Goal: Task Accomplishment & Management: Manage account settings

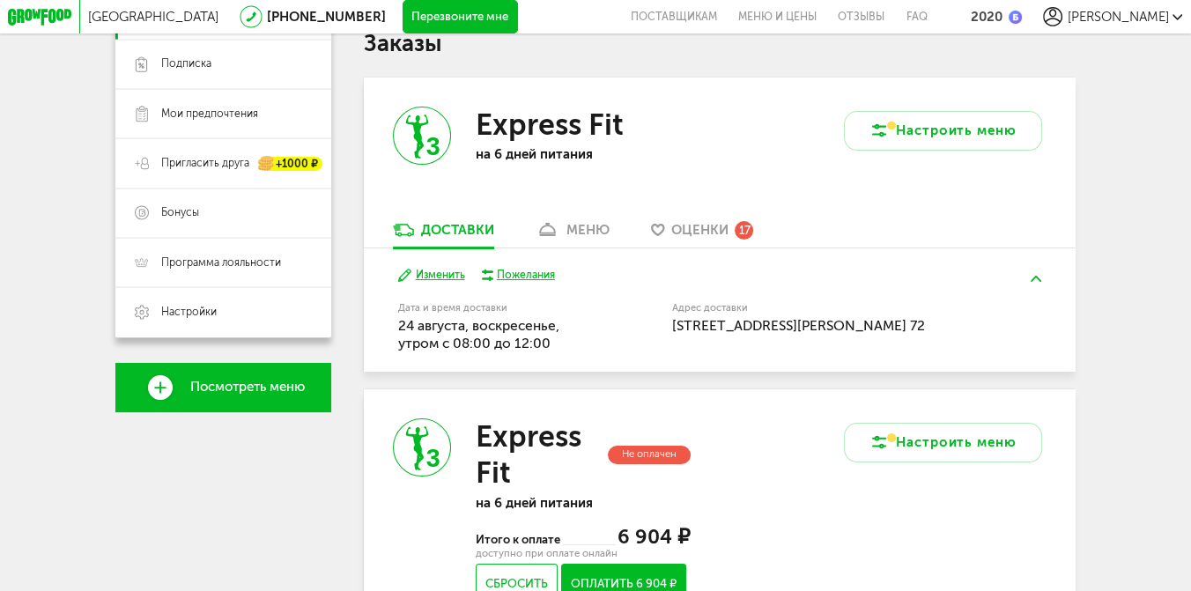
scroll to position [166, 0]
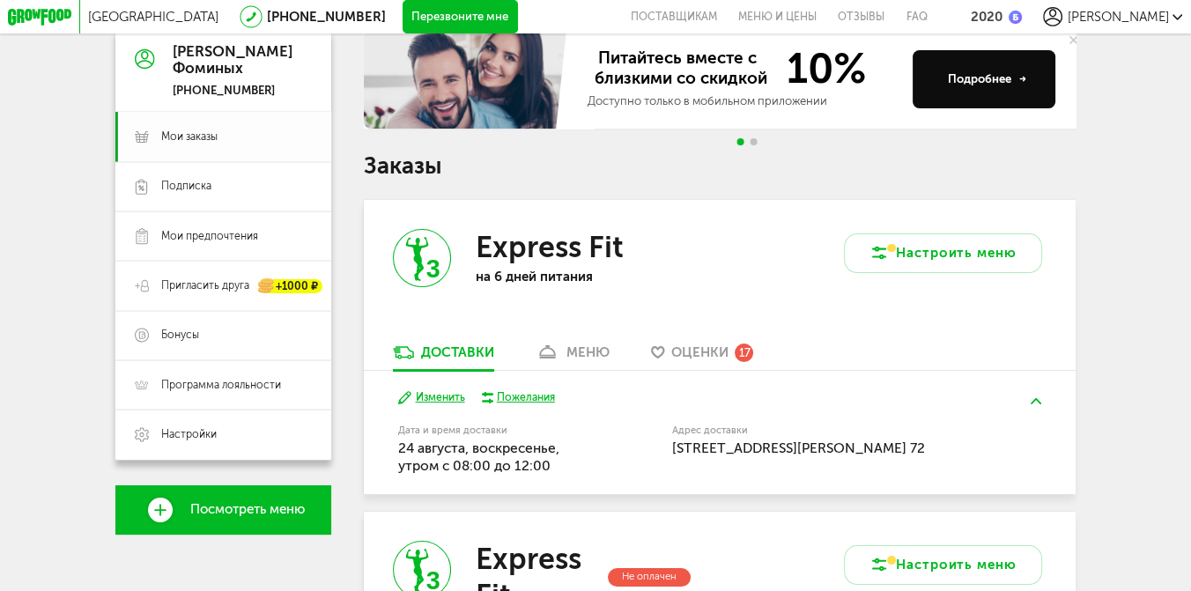
click at [206, 138] on span "Мои заказы" at bounding box center [189, 136] width 56 height 15
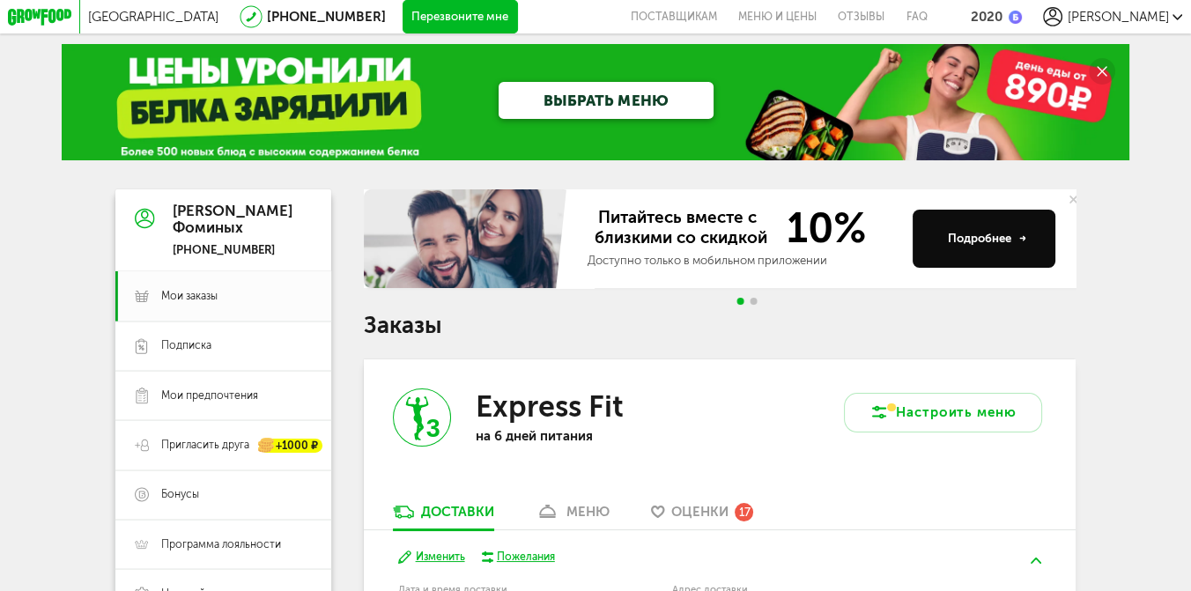
scroll to position [2, 0]
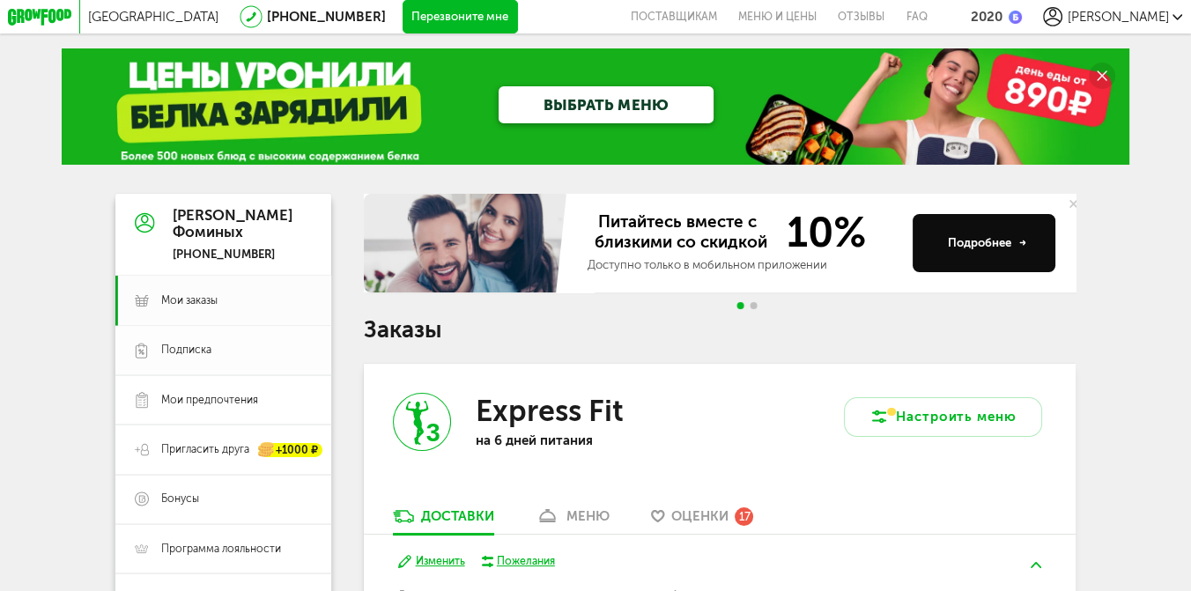
click at [185, 357] on span "Подписка" at bounding box center [186, 350] width 50 height 15
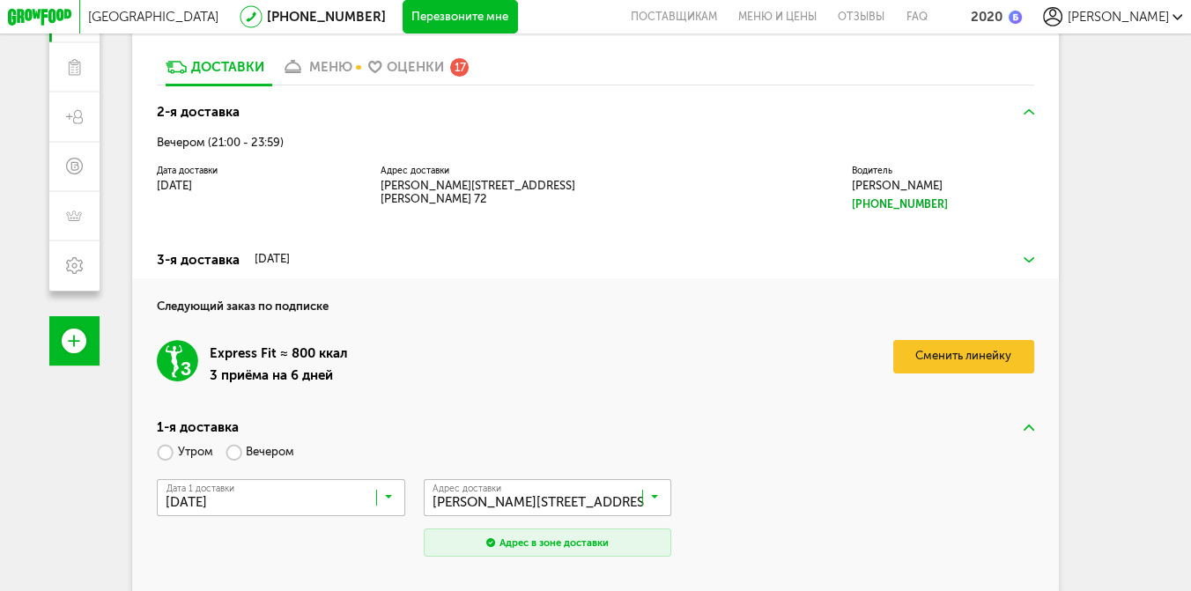
scroll to position [57, 0]
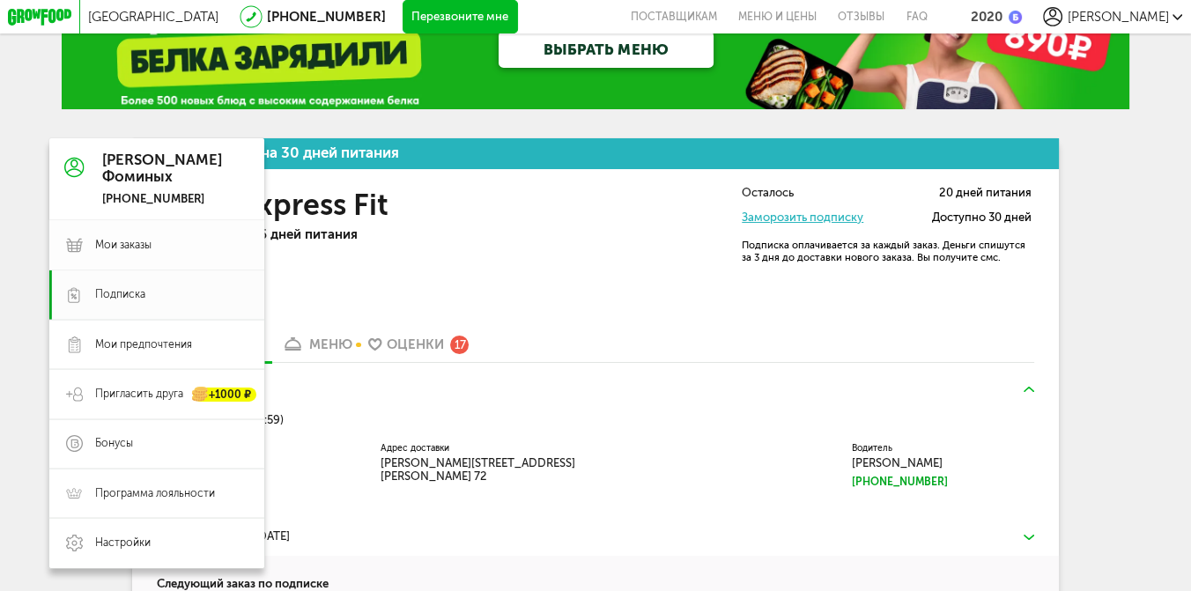
click at [132, 244] on span "Мои заказы" at bounding box center [123, 245] width 56 height 15
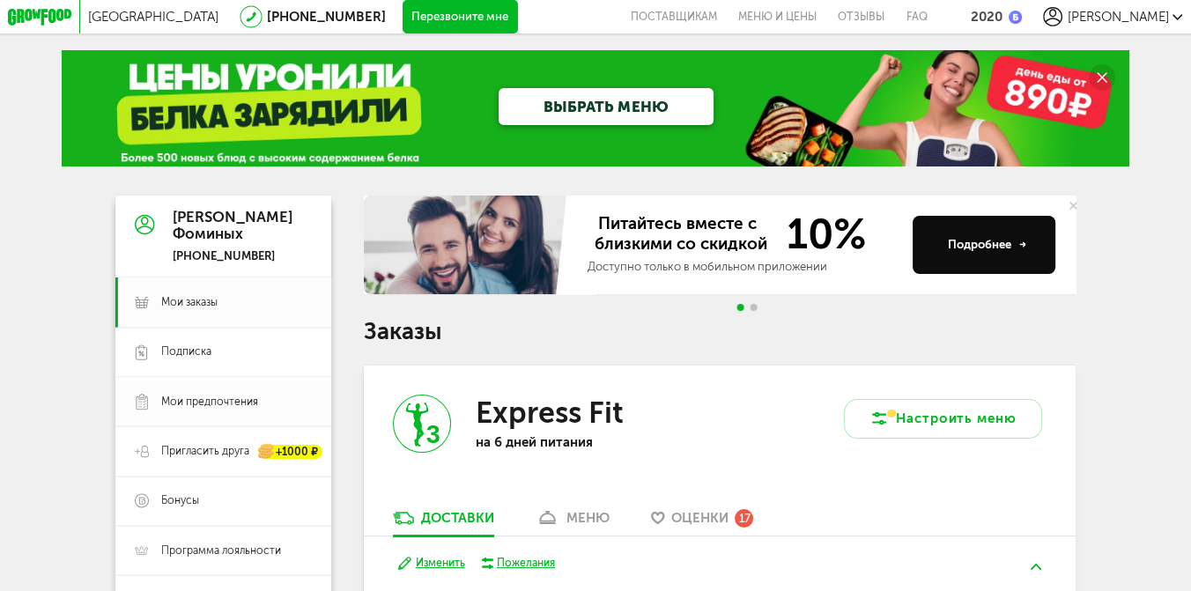
click at [203, 403] on span "Мои предпочтения" at bounding box center [209, 402] width 97 height 15
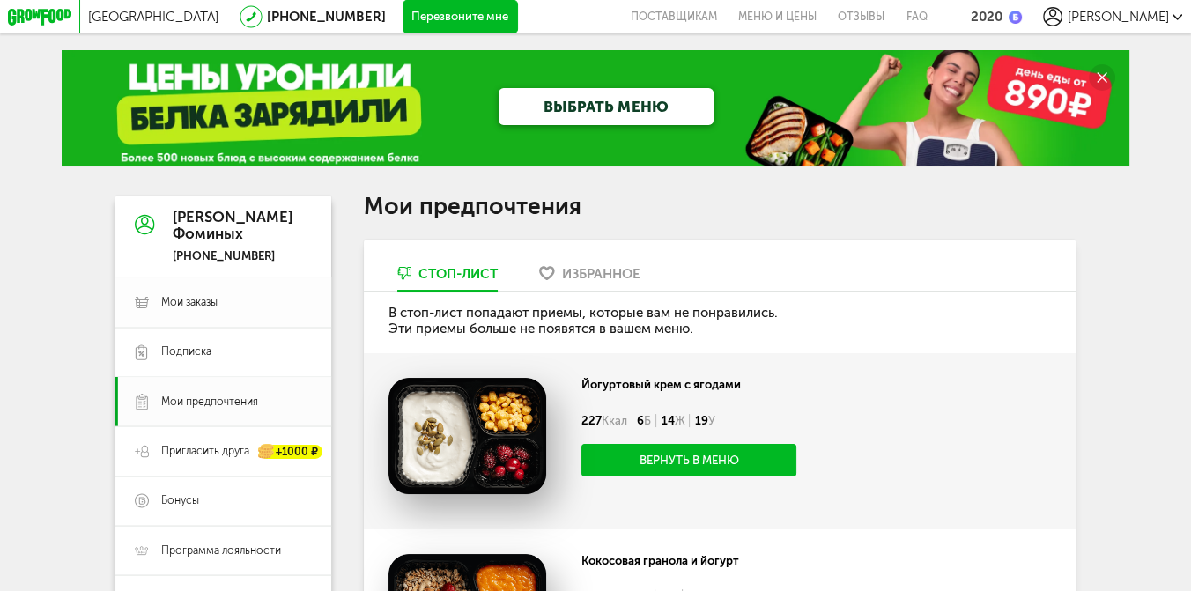
click at [168, 307] on span "Мои заказы" at bounding box center [189, 302] width 56 height 15
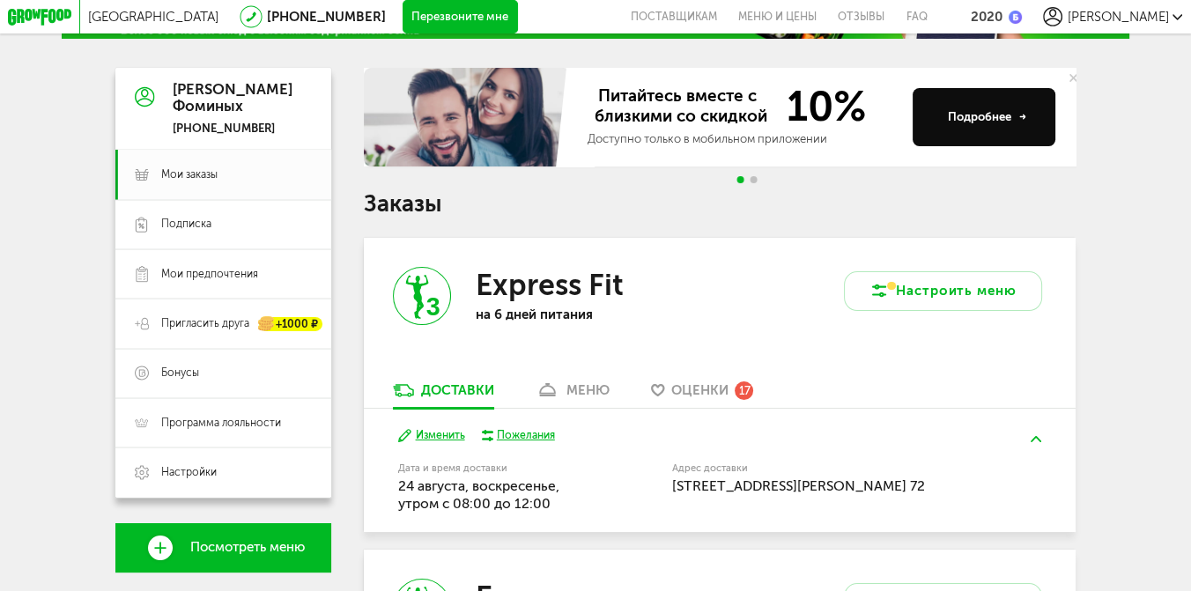
scroll to position [148, 0]
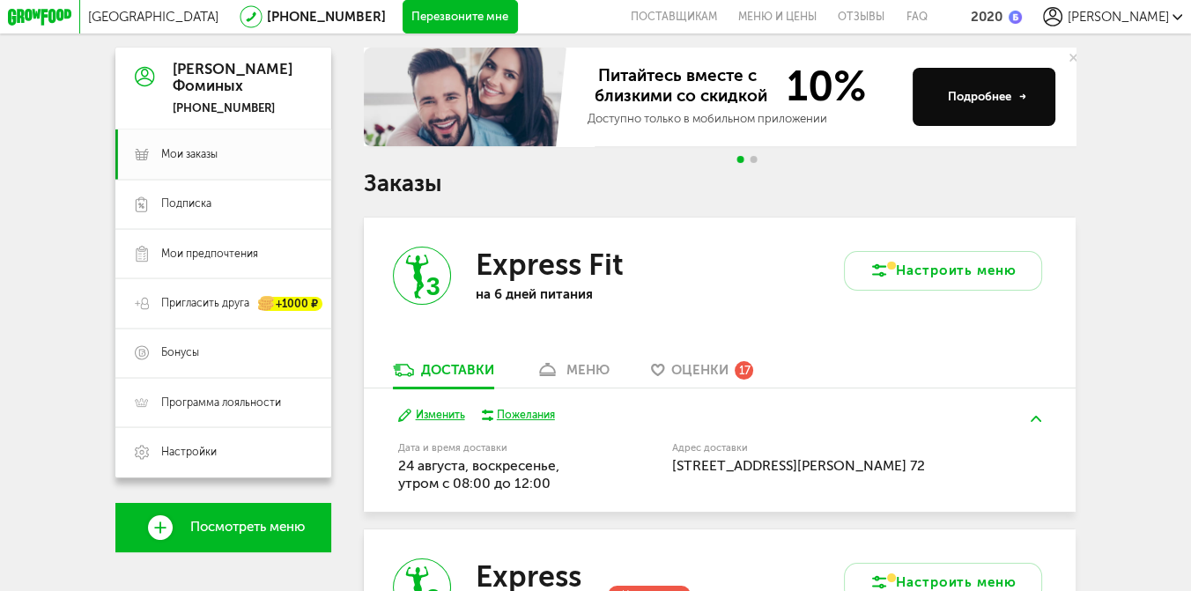
click at [587, 371] on div "меню" at bounding box center [587, 370] width 43 height 16
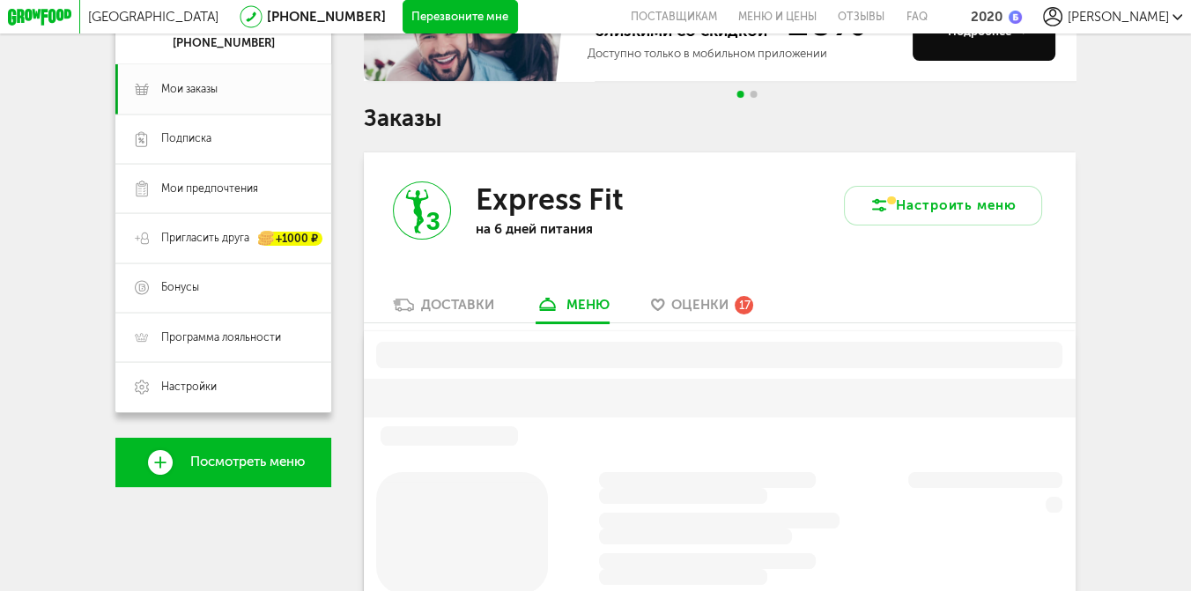
scroll to position [326, 0]
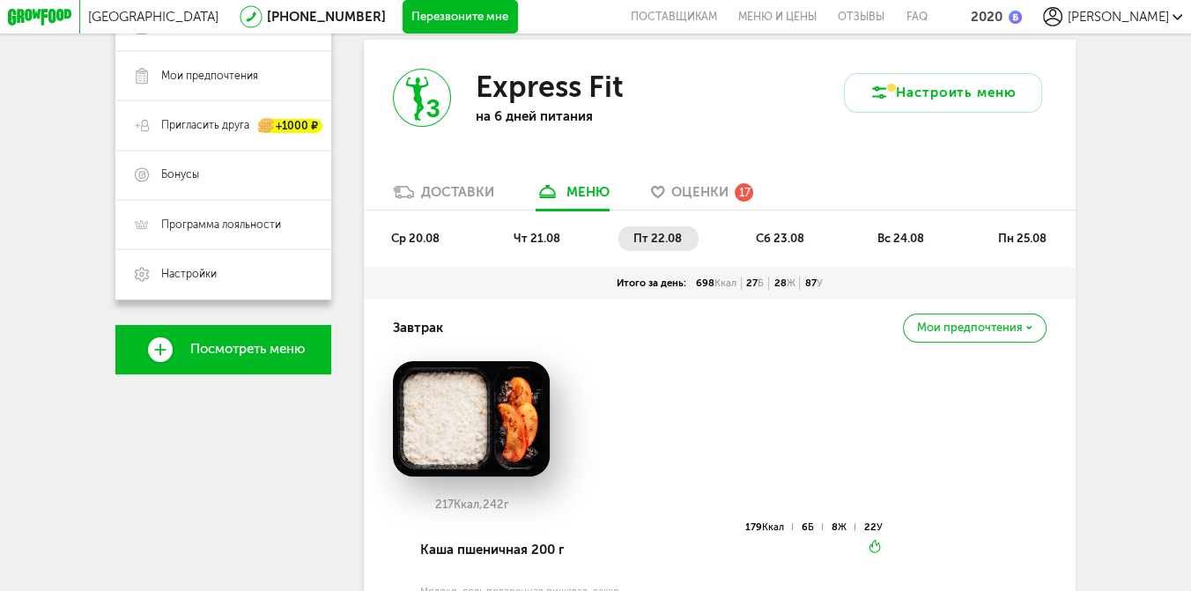
click at [781, 244] on span "сб 23.08" at bounding box center [780, 238] width 48 height 13
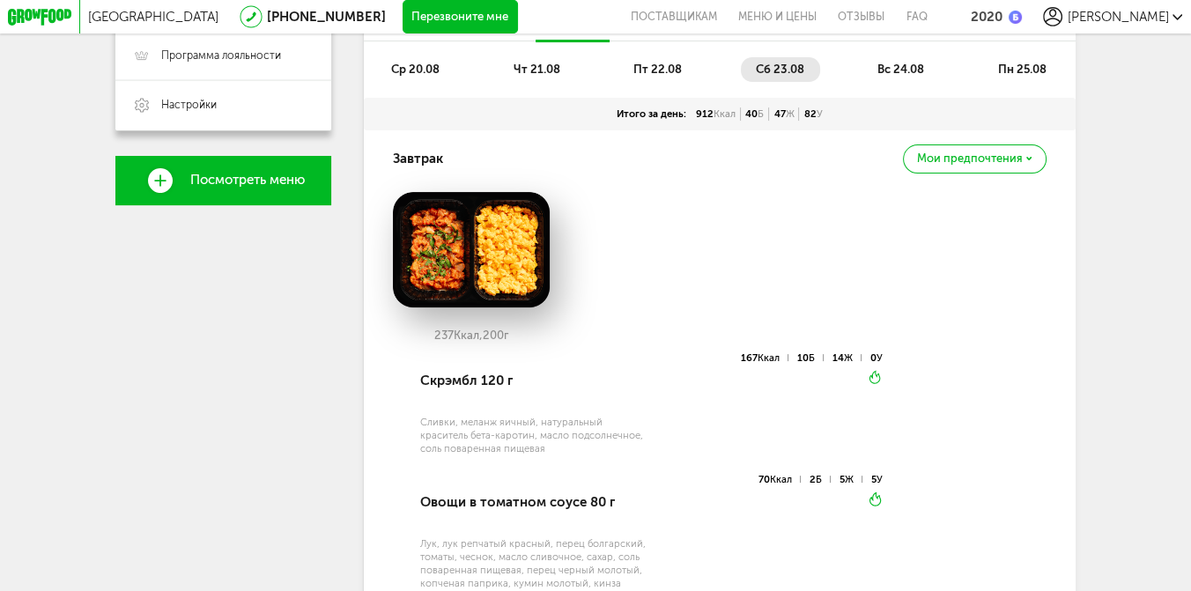
scroll to position [491, 0]
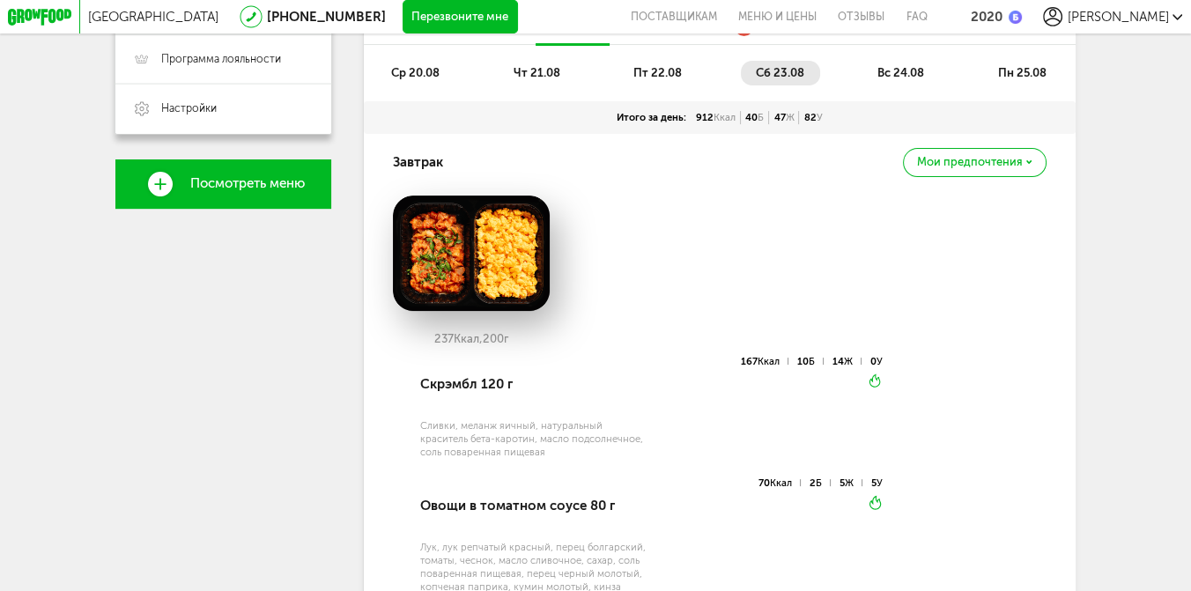
click at [988, 177] on div "Мои предпочтения" at bounding box center [975, 162] width 144 height 29
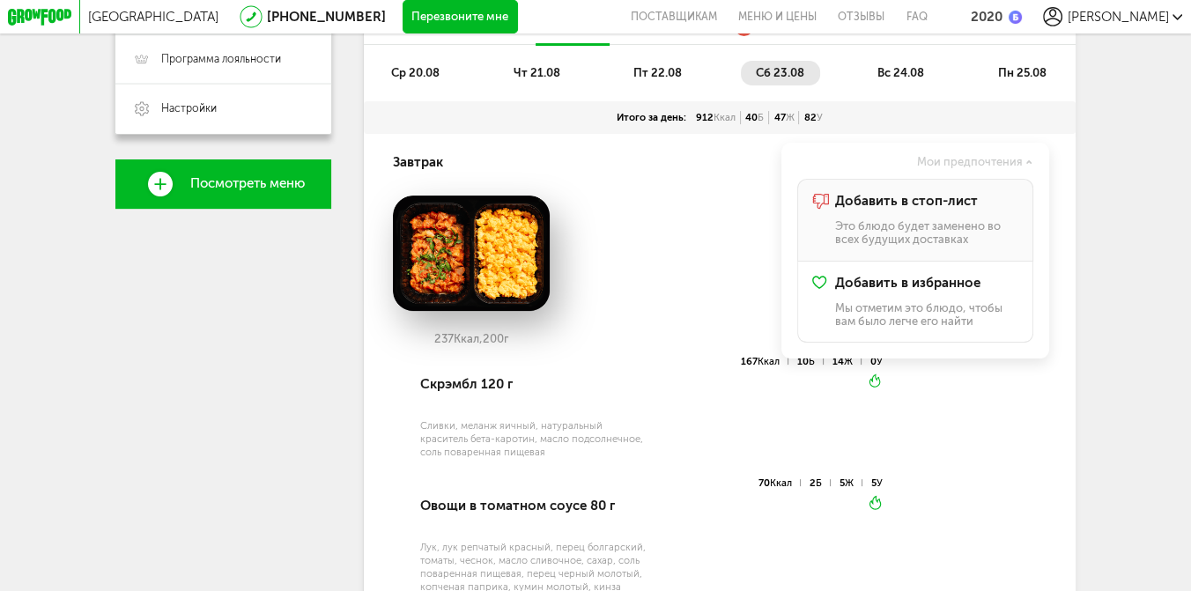
click at [881, 224] on div "Добавить в стоп-лист Это блюдо будет заменено во всех будущих доставках" at bounding box center [926, 220] width 183 height 52
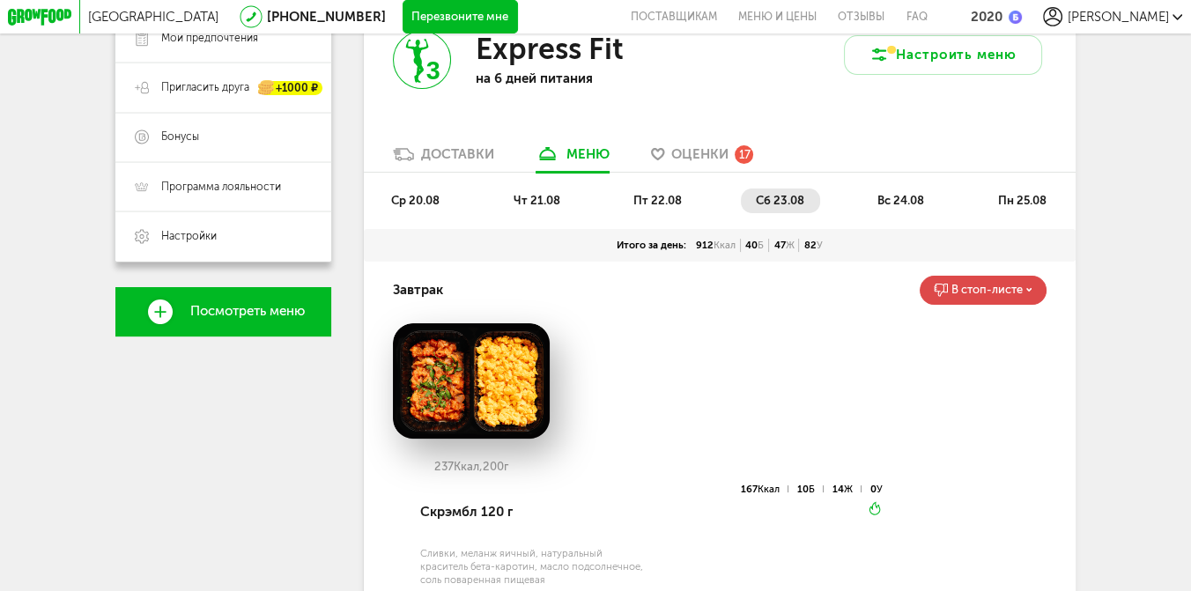
scroll to position [0, 0]
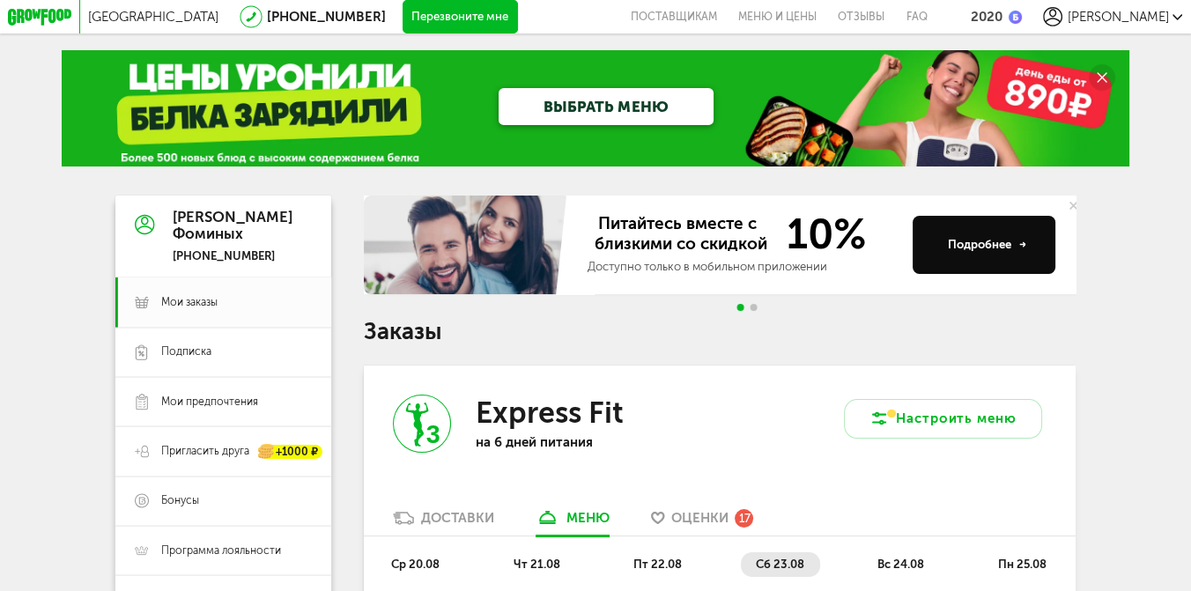
click at [473, 525] on div "Доставки" at bounding box center [457, 518] width 73 height 16
